Goal: Task Accomplishment & Management: Use online tool/utility

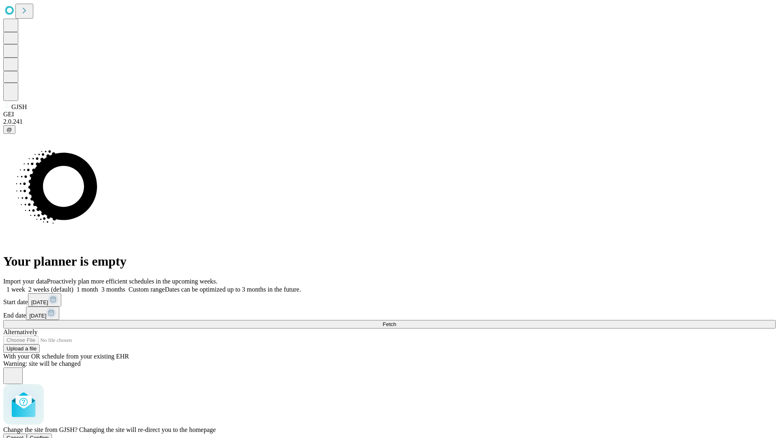
click at [49, 435] on span "Confirm" at bounding box center [39, 438] width 19 height 6
click at [25, 286] on label "1 week" at bounding box center [14, 289] width 22 height 7
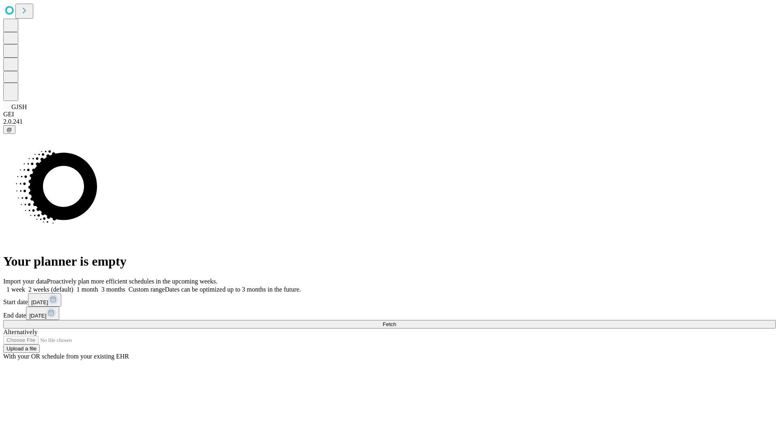
click at [396, 321] on span "Fetch" at bounding box center [389, 324] width 13 height 6
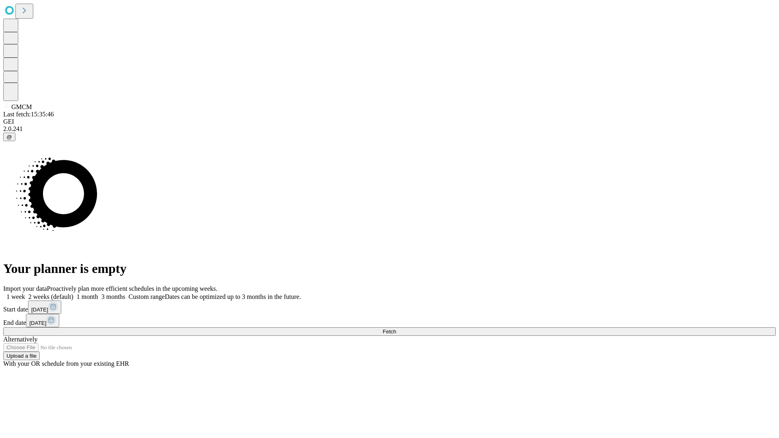
click at [25, 293] on label "1 week" at bounding box center [14, 296] width 22 height 7
click at [396, 329] on span "Fetch" at bounding box center [389, 332] width 13 height 6
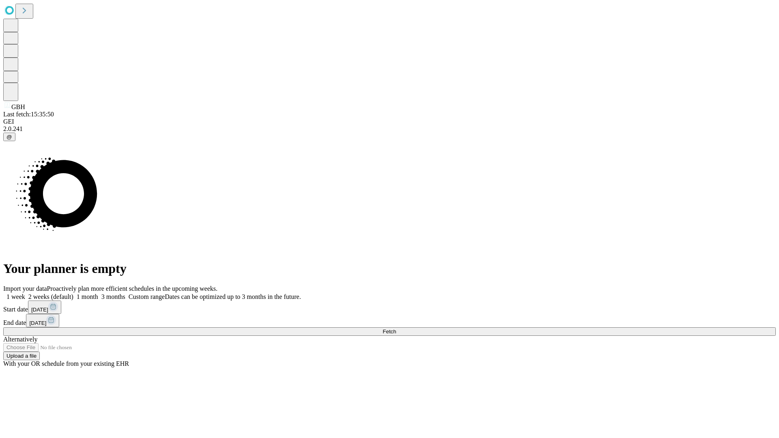
click at [25, 293] on label "1 week" at bounding box center [14, 296] width 22 height 7
click at [396, 329] on span "Fetch" at bounding box center [389, 332] width 13 height 6
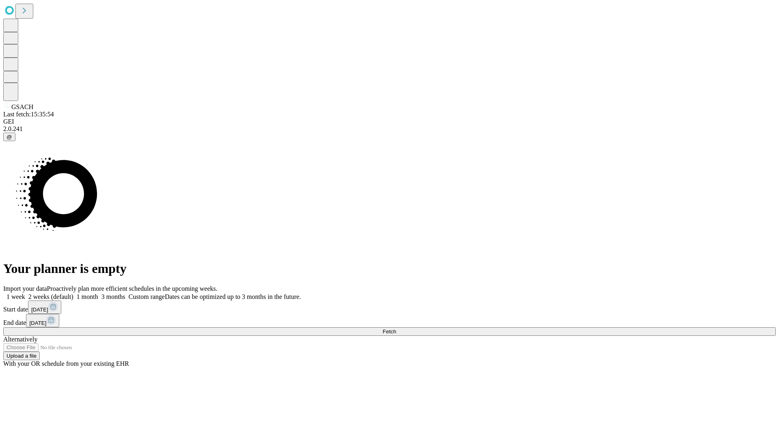
click at [25, 293] on label "1 week" at bounding box center [14, 296] width 22 height 7
click at [396, 329] on span "Fetch" at bounding box center [389, 332] width 13 height 6
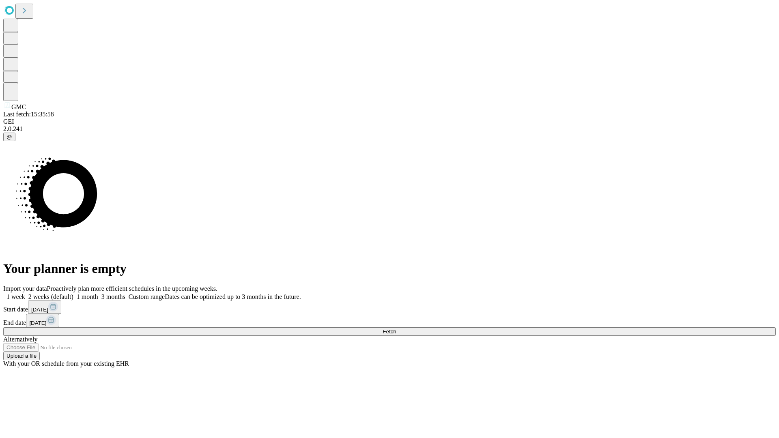
click at [396, 329] on span "Fetch" at bounding box center [389, 332] width 13 height 6
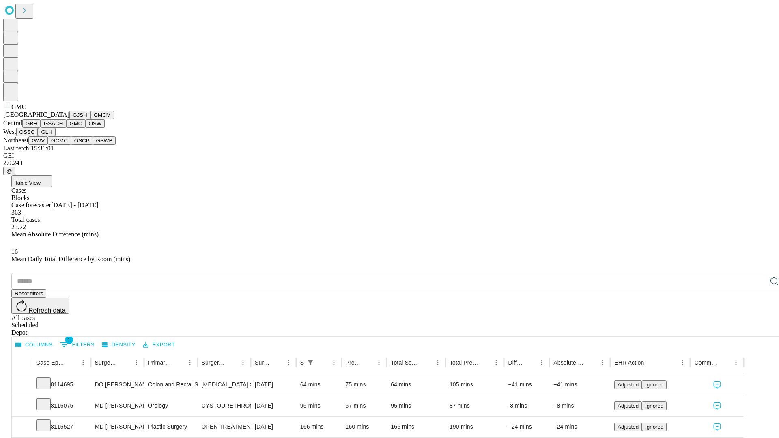
click at [86, 128] on button "OSW" at bounding box center [95, 123] width 19 height 9
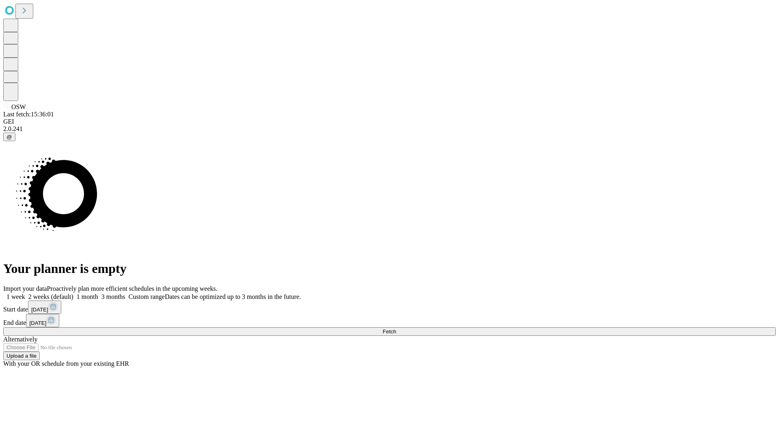
click at [25, 293] on label "1 week" at bounding box center [14, 296] width 22 height 7
click at [396, 329] on span "Fetch" at bounding box center [389, 332] width 13 height 6
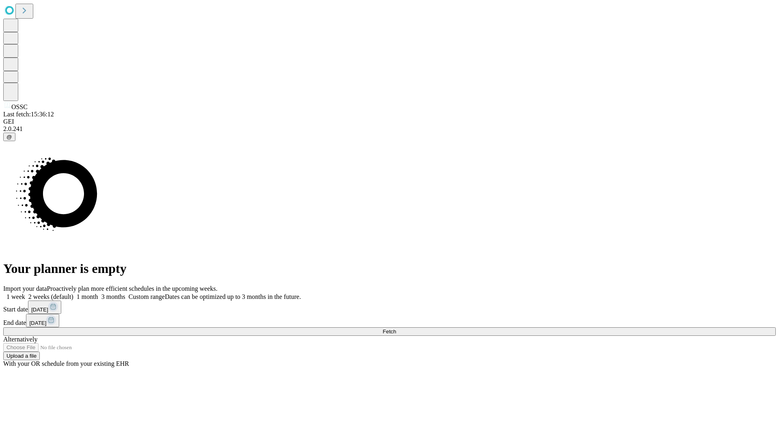
click at [396, 329] on span "Fetch" at bounding box center [389, 332] width 13 height 6
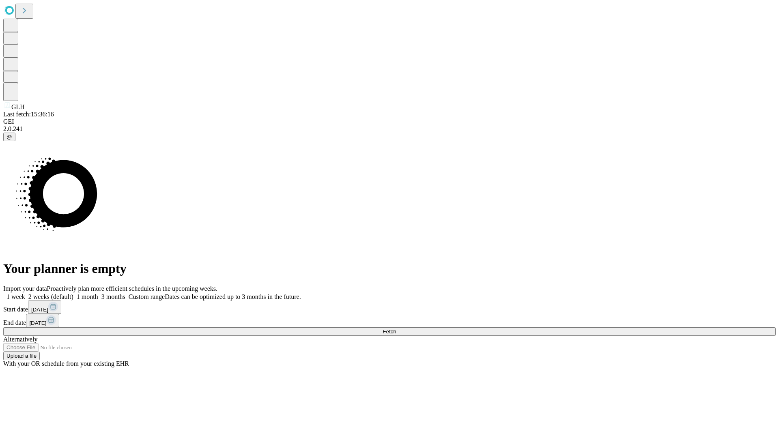
click at [25, 293] on label "1 week" at bounding box center [14, 296] width 22 height 7
click at [396, 329] on span "Fetch" at bounding box center [389, 332] width 13 height 6
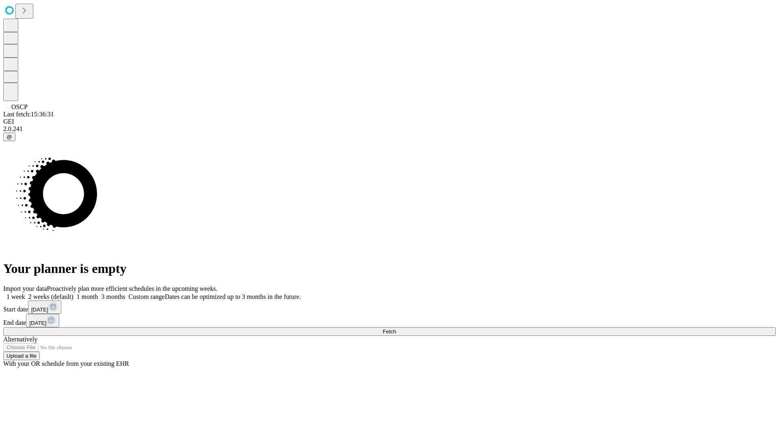
click at [25, 293] on label "1 week" at bounding box center [14, 296] width 22 height 7
click at [396, 329] on span "Fetch" at bounding box center [389, 332] width 13 height 6
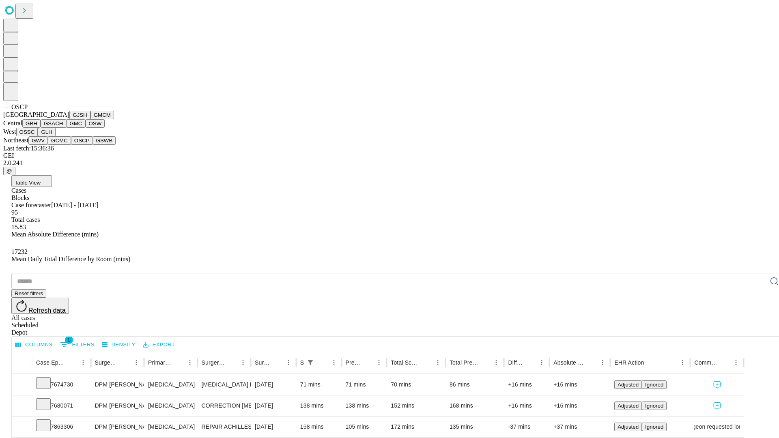
click at [93, 145] on button "GSWB" at bounding box center [104, 140] width 23 height 9
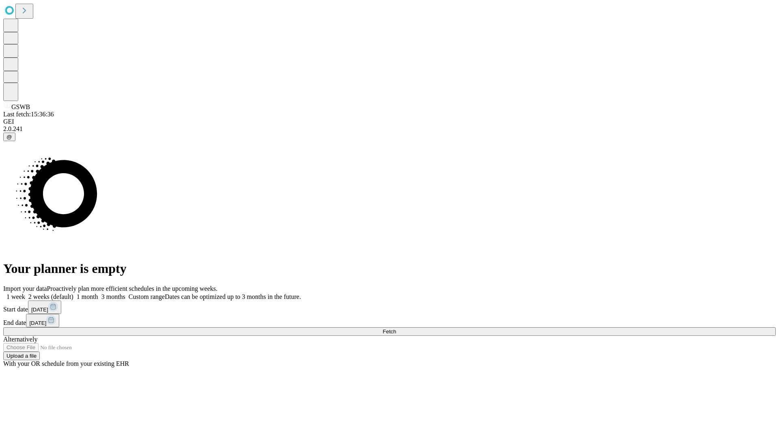
click at [25, 293] on label "1 week" at bounding box center [14, 296] width 22 height 7
click at [396, 329] on span "Fetch" at bounding box center [389, 332] width 13 height 6
